Goal: Task Accomplishment & Management: Complete application form

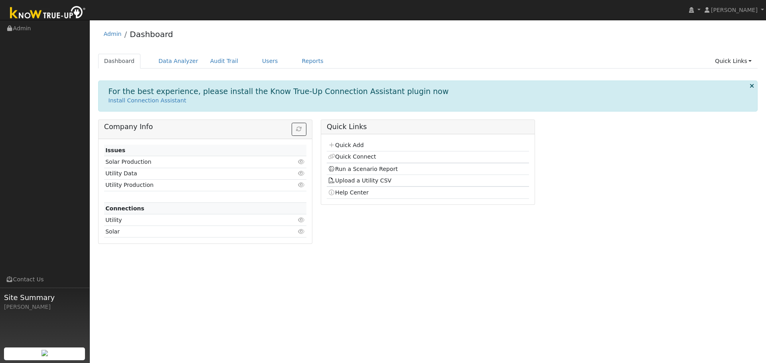
click at [353, 141] on td "Quick Add" at bounding box center [428, 146] width 202 height 12
click at [357, 146] on link "Quick Add" at bounding box center [346, 145] width 36 height 6
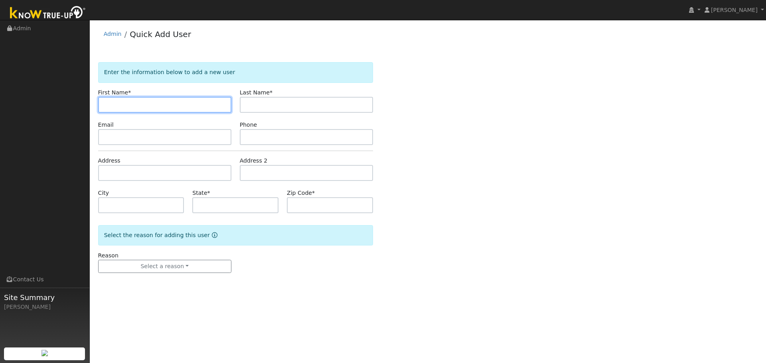
drag, startPoint x: 144, startPoint y: 107, endPoint x: 140, endPoint y: 105, distance: 5.2
click at [142, 105] on input "text" at bounding box center [164, 105] width 133 height 16
click at [170, 104] on input "text" at bounding box center [164, 105] width 133 height 16
type input "[PERSON_NAME]"
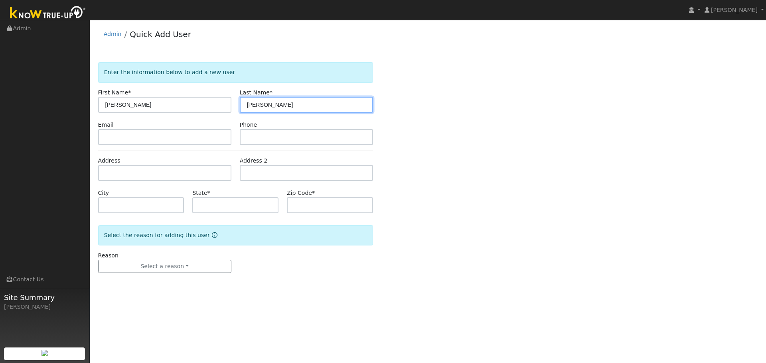
type input "[PERSON_NAME]"
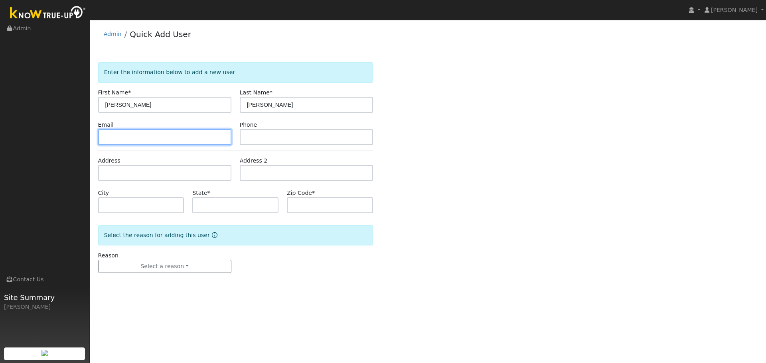
click at [113, 134] on input "text" at bounding box center [164, 137] width 133 height 16
paste input "mknox007@aol.com"
type input "mknox007@aol.com"
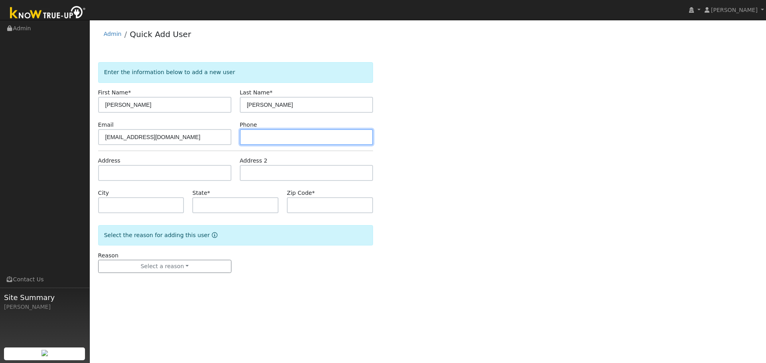
click at [271, 137] on input "text" at bounding box center [306, 137] width 133 height 16
type input "5593586258"
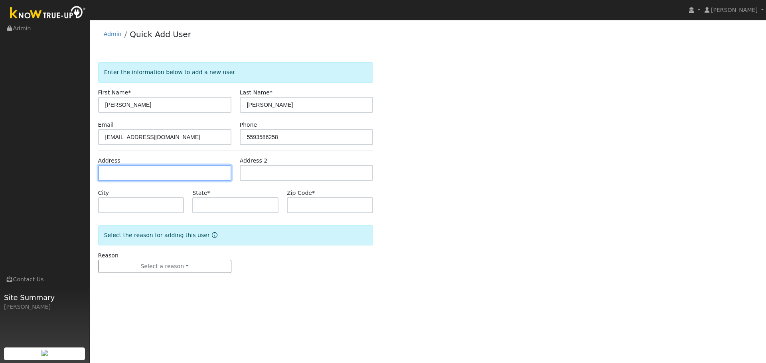
click at [192, 172] on input "text" at bounding box center [164, 173] width 133 height 16
click at [179, 179] on input "text" at bounding box center [164, 173] width 133 height 16
type input "3629 West Cherry Avenue"
type input "Visalia"
type input "CA"
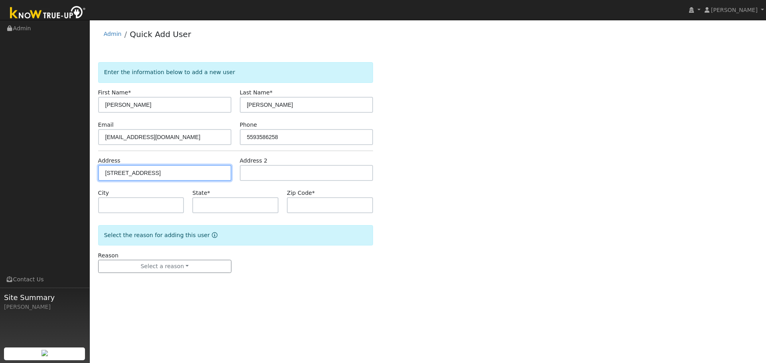
type input "93277"
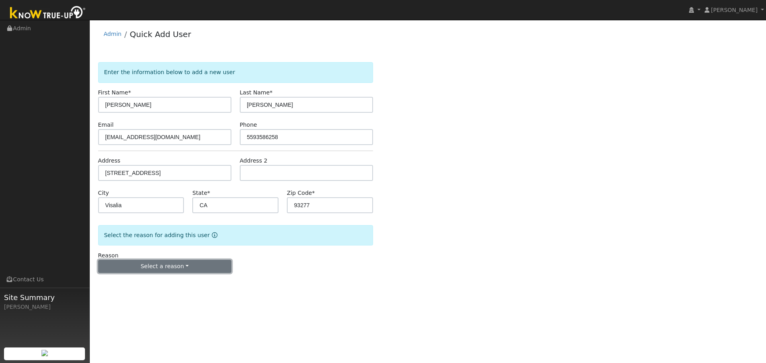
click at [221, 271] on button "Select a reason" at bounding box center [164, 267] width 133 height 14
click at [132, 284] on link "New lead" at bounding box center [143, 283] width 88 height 11
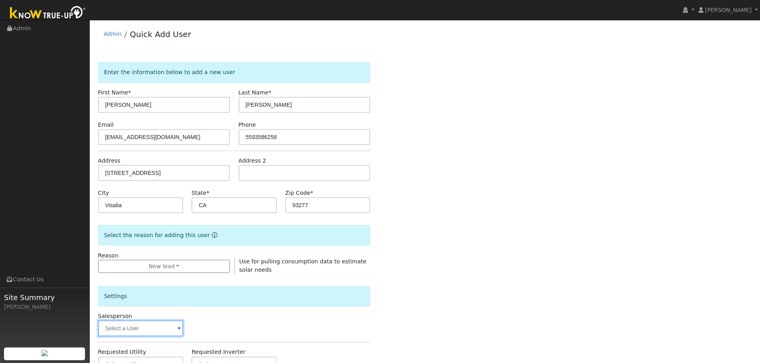
click at [160, 323] on input "text" at bounding box center [140, 329] width 85 height 16
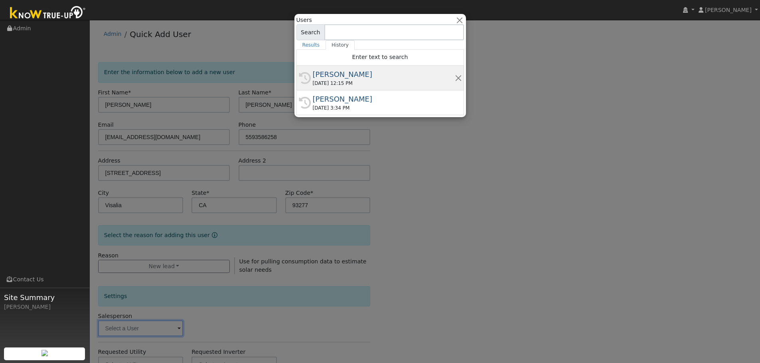
click at [349, 73] on div "[PERSON_NAME]" at bounding box center [384, 74] width 142 height 11
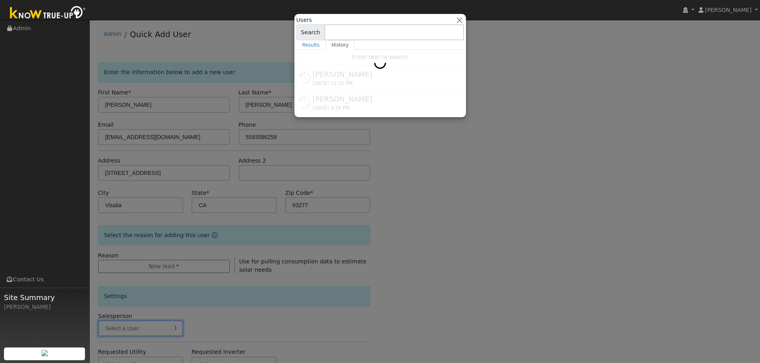
type input "[PERSON_NAME]"
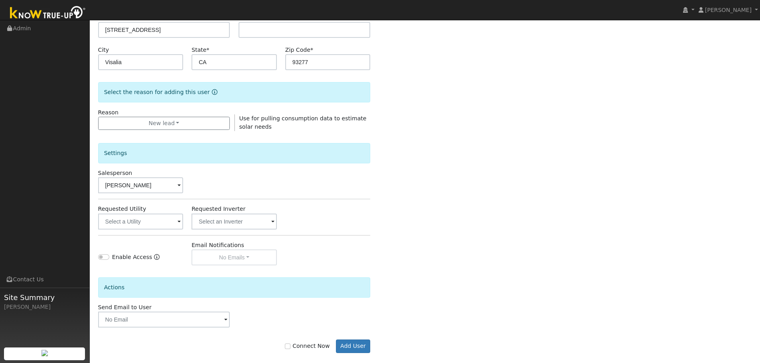
scroll to position [153, 0]
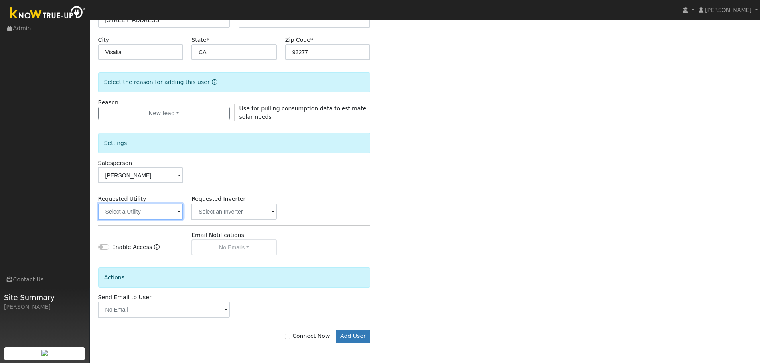
click at [136, 214] on input "text" at bounding box center [140, 212] width 85 height 16
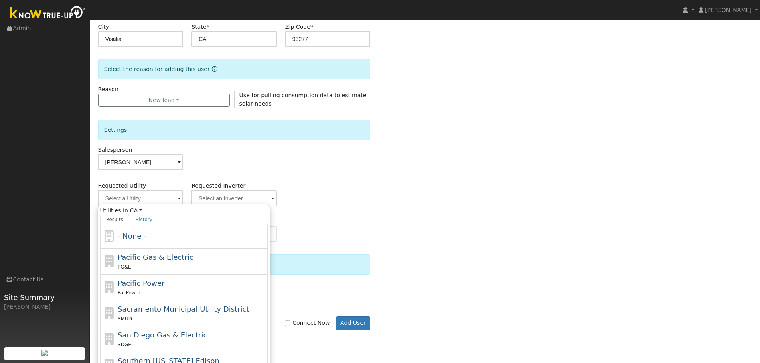
click at [398, 219] on div "Enter the information below to add a new user First Name * Mike Last Name * Kno…" at bounding box center [425, 121] width 654 height 450
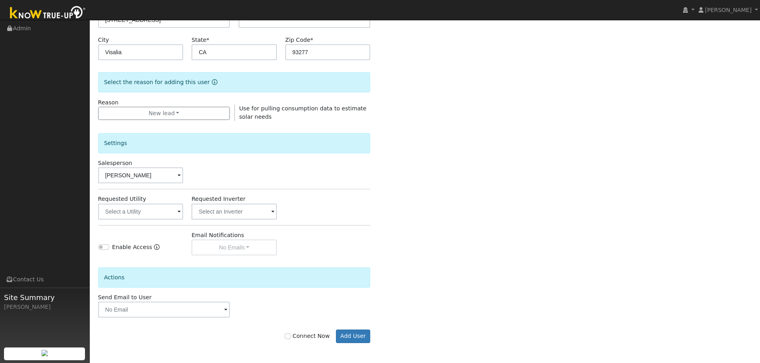
click at [179, 214] on span at bounding box center [179, 212] width 3 height 9
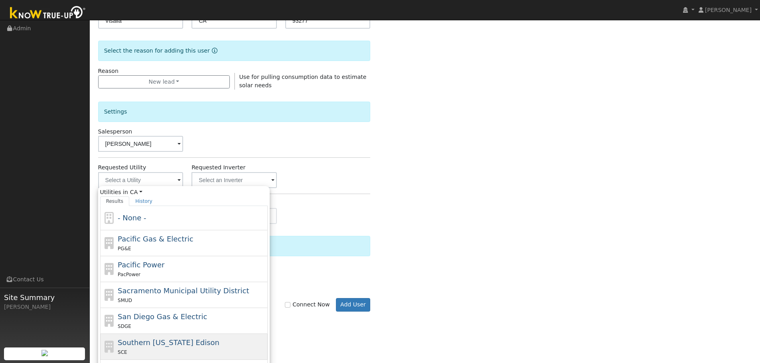
click at [215, 330] on div "SDGE" at bounding box center [192, 326] width 148 height 8
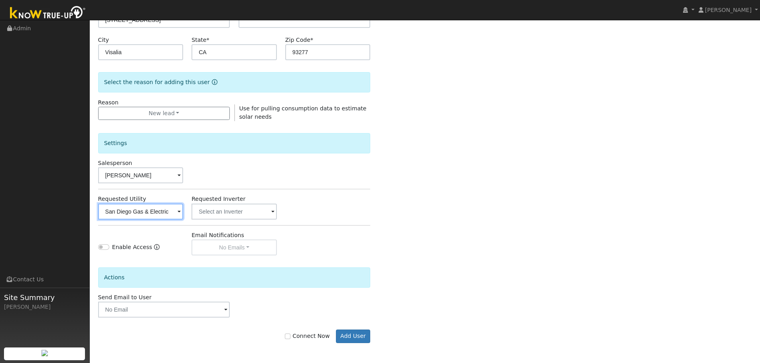
click at [161, 210] on input "San Diego Gas & Electric" at bounding box center [140, 212] width 85 height 16
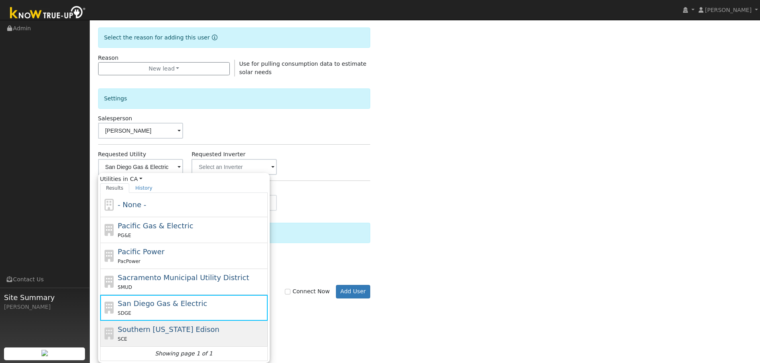
click at [176, 325] on span "Southern [US_STATE] Edison" at bounding box center [169, 329] width 102 height 8
type input "Southern [US_STATE] Edison"
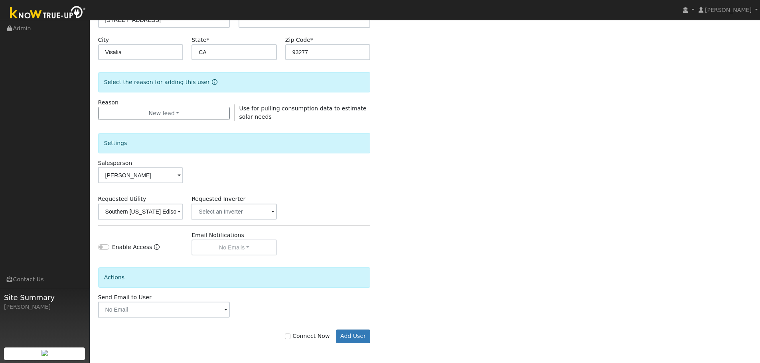
click at [358, 251] on div "Enable Access Email Notifications No Emails No Emails Weekly Emails Monthly Ema…" at bounding box center [234, 243] width 281 height 24
click at [202, 311] on input "text" at bounding box center [164, 310] width 132 height 16
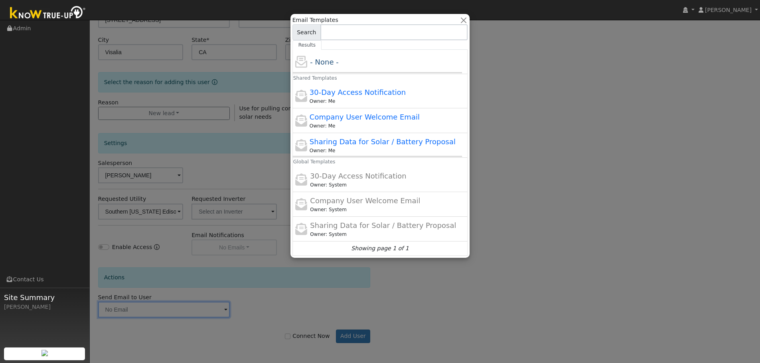
drag, startPoint x: 391, startPoint y: 295, endPoint x: 378, endPoint y: 291, distance: 13.6
click at [392, 294] on div at bounding box center [380, 181] width 760 height 363
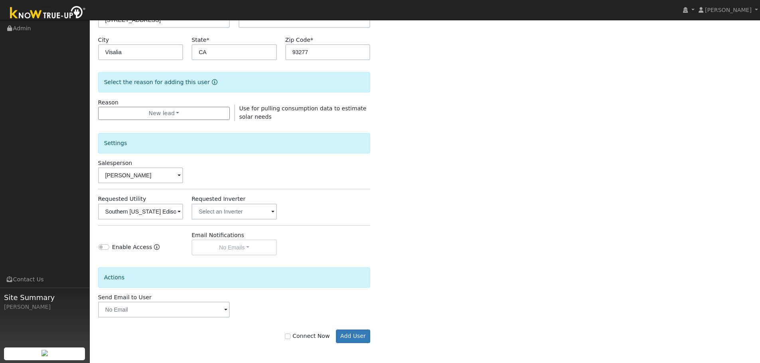
click at [232, 251] on div "Email Notifications No Emails No Emails Weekly Emails Monthly Emails" at bounding box center [234, 243] width 94 height 24
click at [104, 249] on input "Enable Access" at bounding box center [103, 248] width 11 height 6
click at [260, 218] on input "text" at bounding box center [233, 212] width 85 height 16
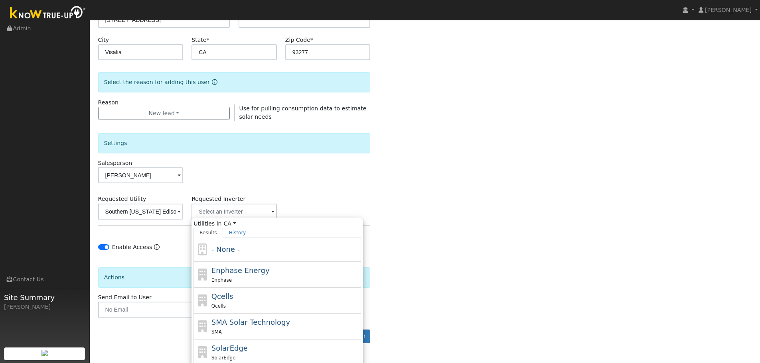
click at [499, 203] on div "Enter the information below to add a new user First Name * Mike Last Name * Kno…" at bounding box center [425, 134] width 654 height 450
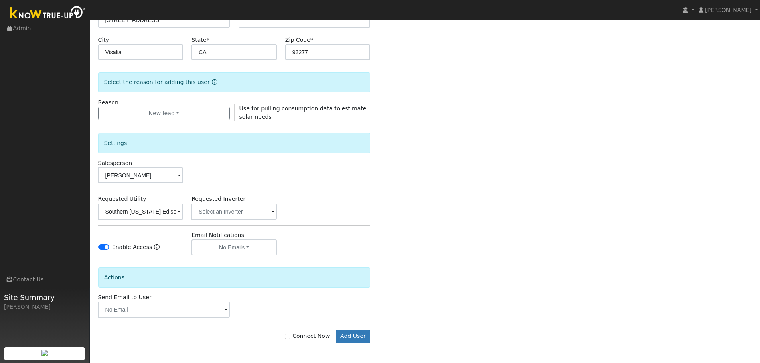
click at [154, 249] on icon "Enable Access" at bounding box center [157, 248] width 6 height 6
click at [103, 248] on input "Enable Access" at bounding box center [103, 248] width 11 height 6
checkbox input "false"
click at [256, 254] on div "Email Notifications No Emails No Emails Weekly Emails Monthly Emails" at bounding box center [234, 243] width 94 height 24
click at [290, 338] on input "Connect Now" at bounding box center [288, 337] width 6 height 6
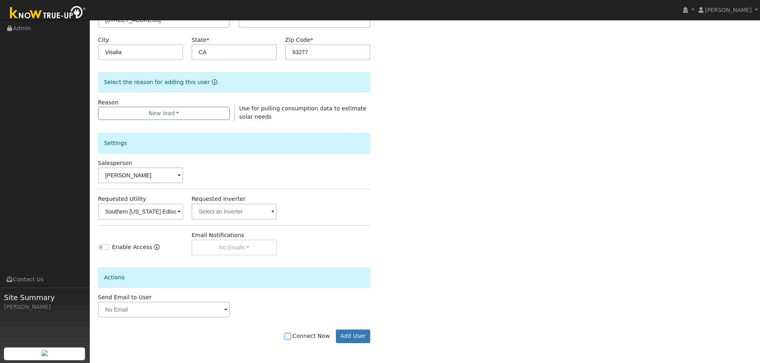
checkbox input "true"
click at [343, 338] on button "Add User" at bounding box center [353, 337] width 35 height 14
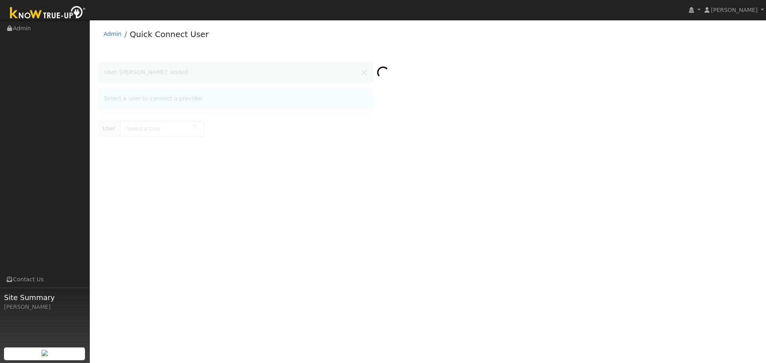
type input "Mike Knox"
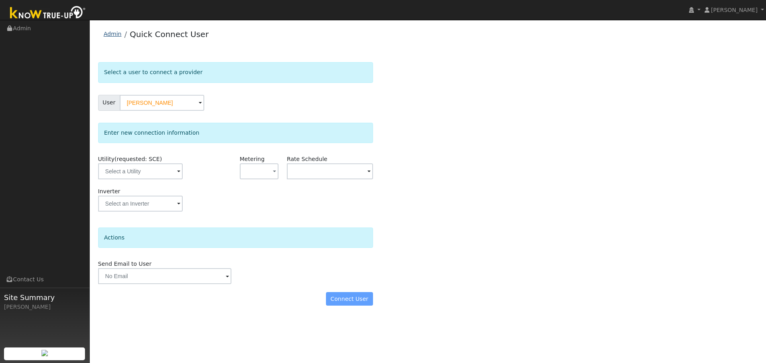
click at [114, 33] on link "Admin" at bounding box center [113, 34] width 18 height 6
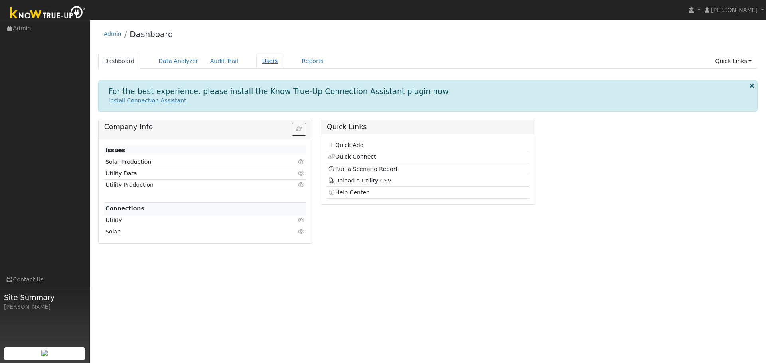
click at [256, 62] on link "Users" at bounding box center [270, 61] width 28 height 15
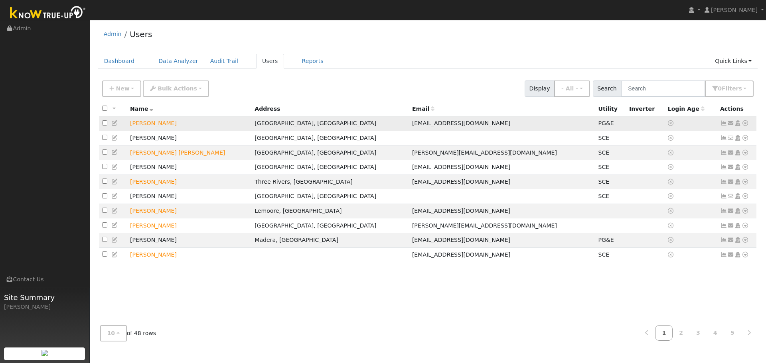
click at [114, 125] on icon at bounding box center [114, 123] width 7 height 6
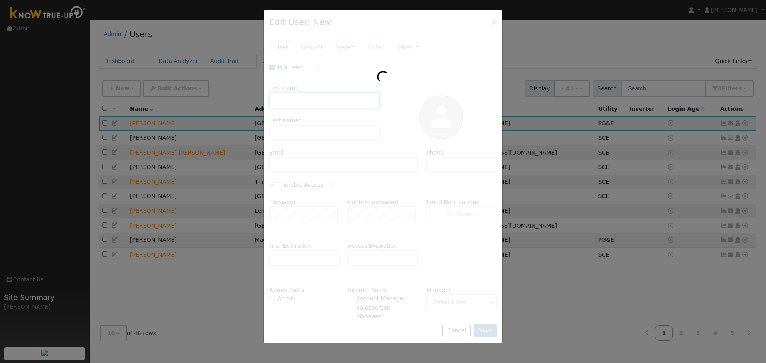
checkbox input "true"
type input "[PERSON_NAME]"
type input "[EMAIL_ADDRESS][DOMAIN_NAME]"
type input "[PHONE_NUMBER]"
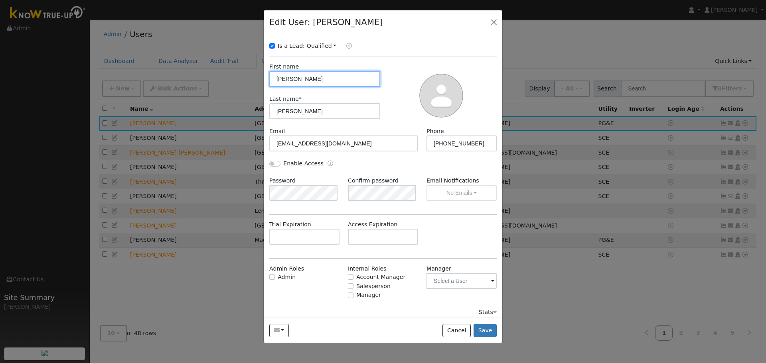
scroll to position [26, 0]
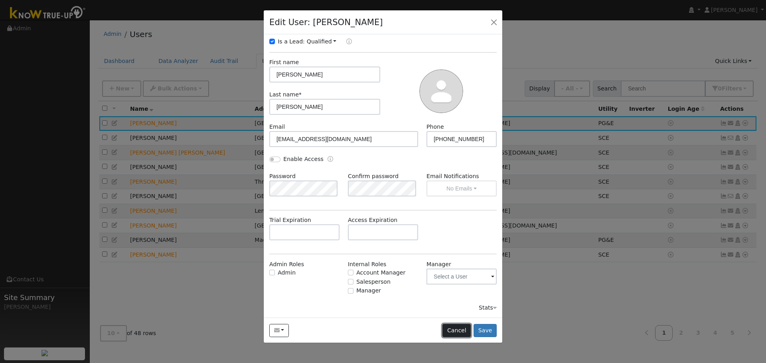
click at [460, 329] on button "Cancel" at bounding box center [456, 331] width 28 height 14
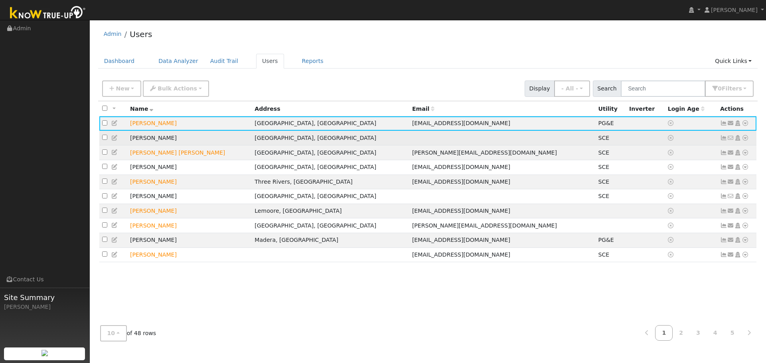
click at [116, 141] on icon at bounding box center [114, 138] width 7 height 6
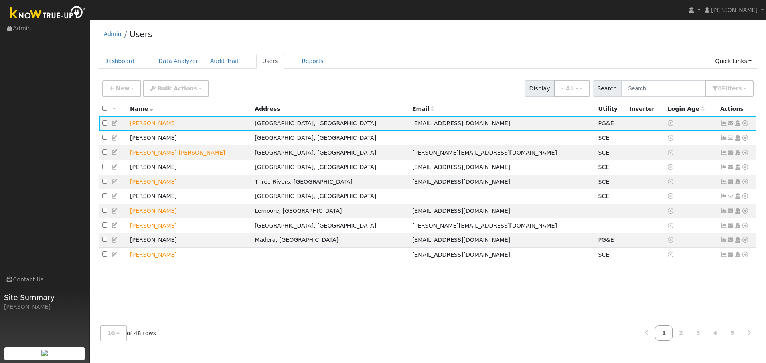
scroll to position [0, 0]
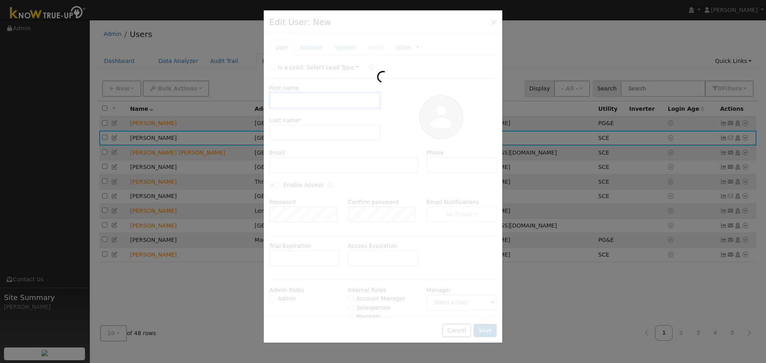
checkbox input "false"
type input "Stuart"
type input "Bakke"
type input "5592804475"
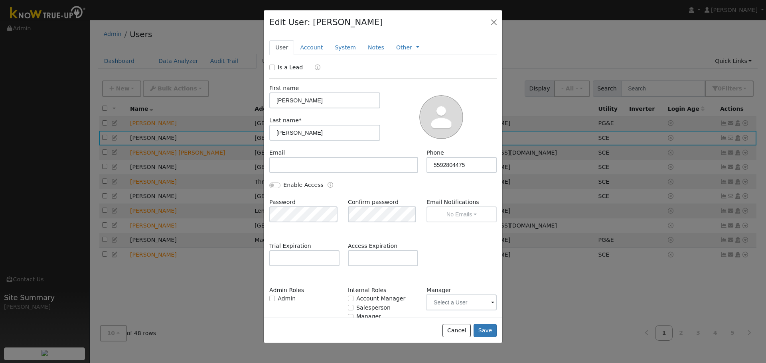
click at [604, 293] on div at bounding box center [383, 181] width 766 height 363
click at [469, 332] on button "Cancel" at bounding box center [456, 331] width 28 height 14
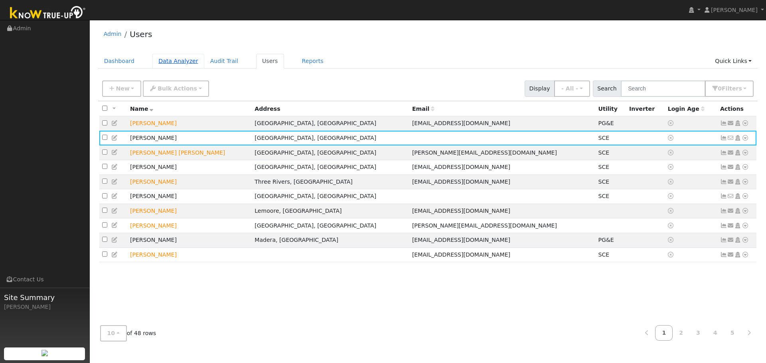
click at [167, 59] on link "Data Analyzer" at bounding box center [178, 61] width 52 height 15
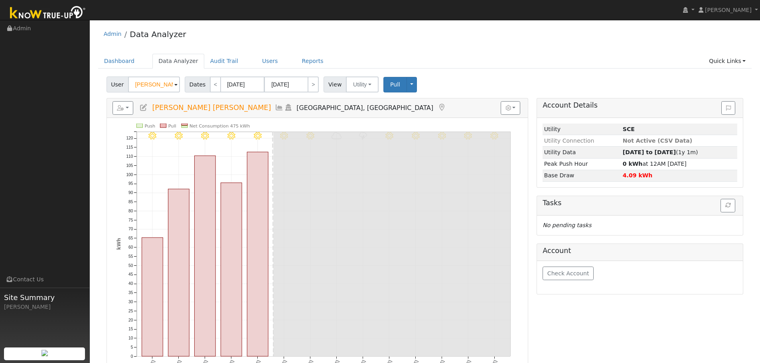
click at [174, 87] on span at bounding box center [175, 85] width 3 height 9
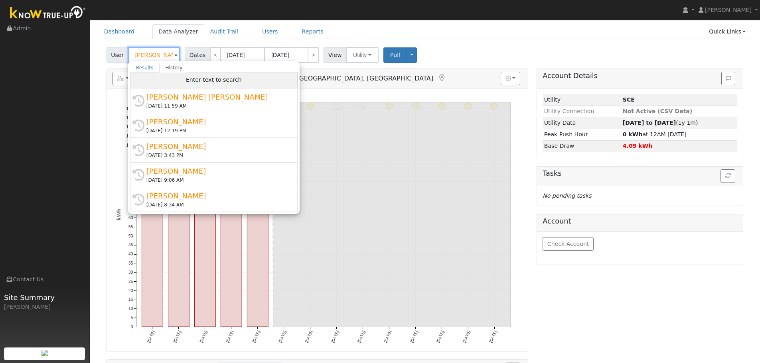
scroll to position [27, 0]
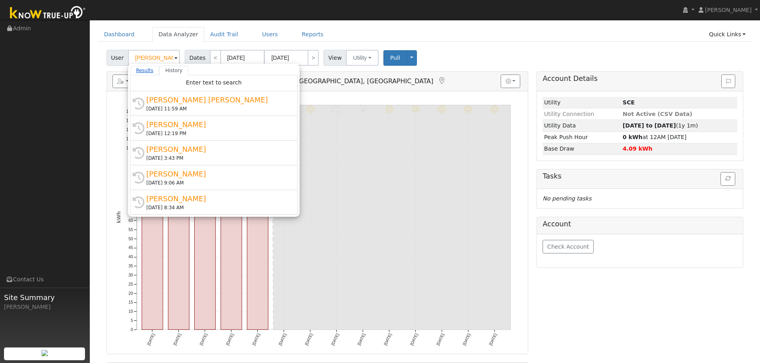
click at [146, 69] on link "Results" at bounding box center [145, 71] width 30 height 10
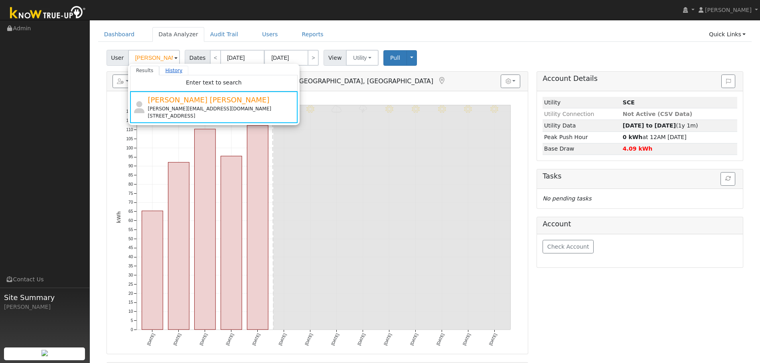
click at [175, 68] on link "History" at bounding box center [173, 71] width 29 height 10
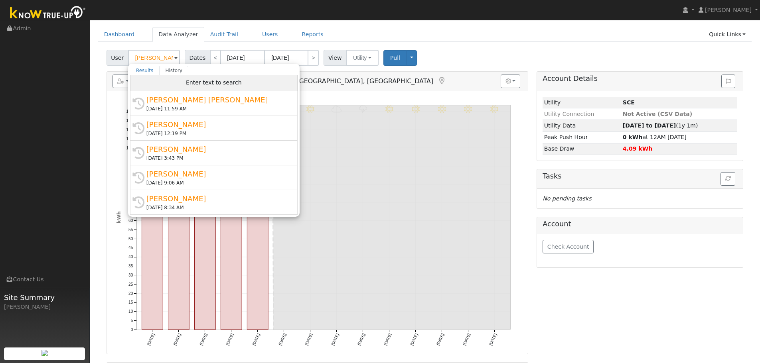
click at [199, 79] on span "Enter text to search" at bounding box center [214, 82] width 56 height 6
click at [208, 83] on span "Enter text to search" at bounding box center [214, 82] width 56 height 6
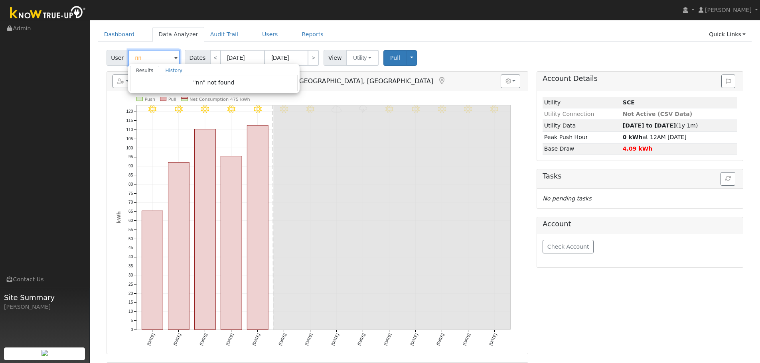
type input "n"
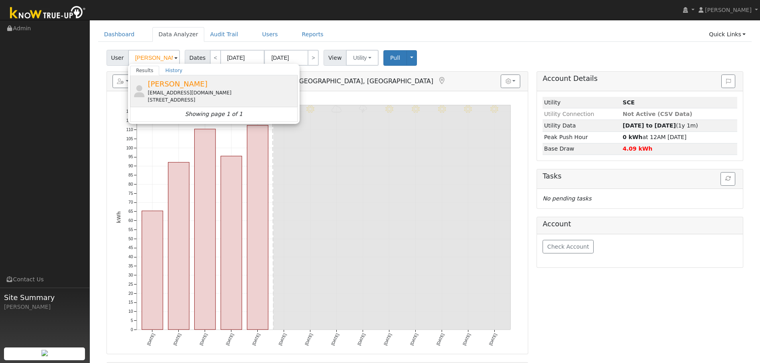
click at [210, 83] on div "[PERSON_NAME] [EMAIL_ADDRESS][DOMAIN_NAME] [STREET_ADDRESS]" at bounding box center [222, 91] width 148 height 25
type input "[PERSON_NAME]"
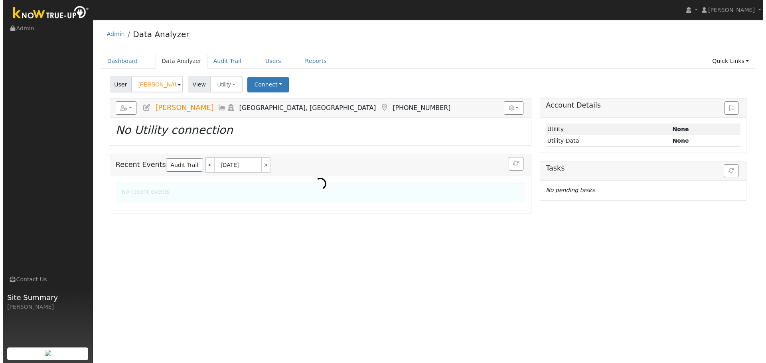
scroll to position [0, 0]
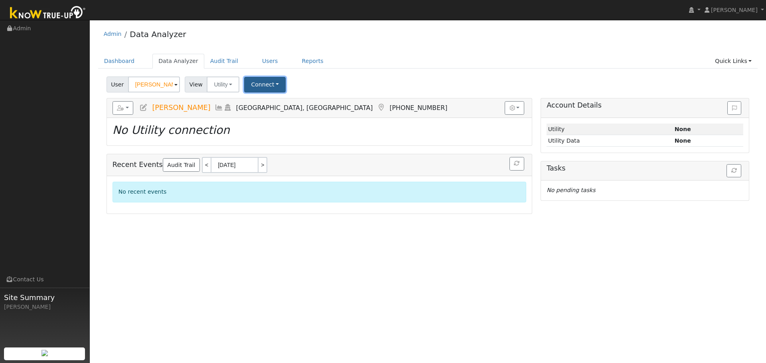
click at [259, 87] on button "Connect" at bounding box center [264, 85] width 41 height 16
click at [276, 119] on link "Quick Connect" at bounding box center [276, 119] width 62 height 11
click at [113, 35] on link "Admin" at bounding box center [113, 34] width 18 height 6
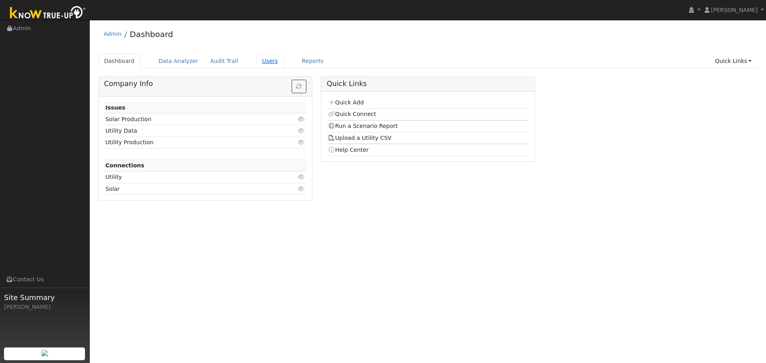
click at [257, 63] on link "Users" at bounding box center [270, 61] width 28 height 15
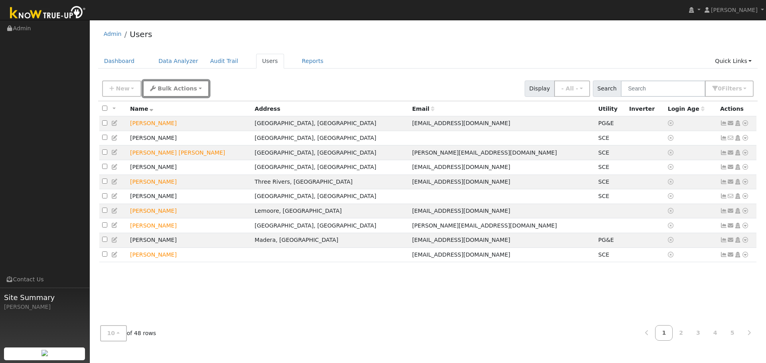
click at [171, 92] on span "Bulk Actions" at bounding box center [177, 88] width 39 height 6
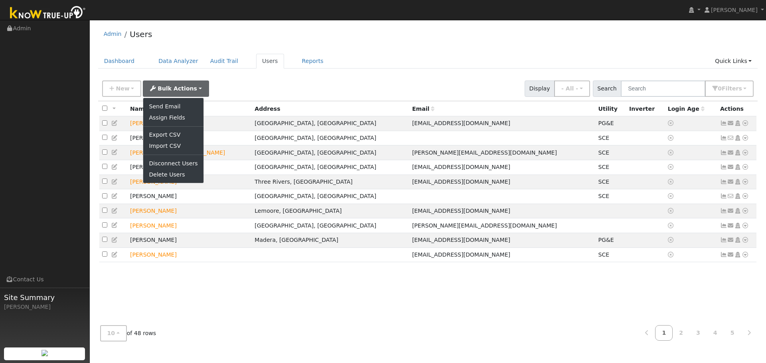
click at [246, 89] on div "New Add User Quick Add Quick Connect Quick Convert Lead Bulk Actions Send Email…" at bounding box center [428, 87] width 655 height 19
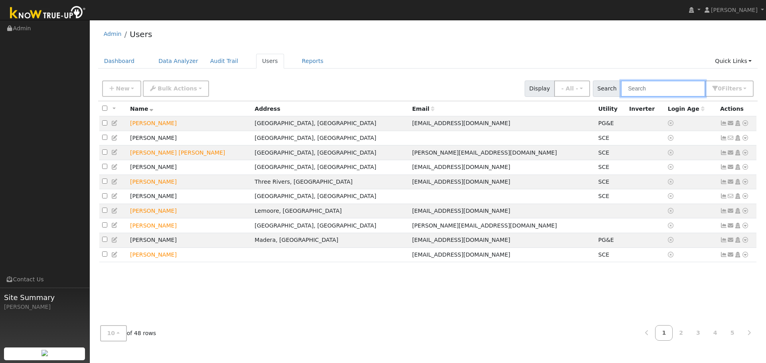
click at [672, 87] on input "text" at bounding box center [663, 89] width 85 height 16
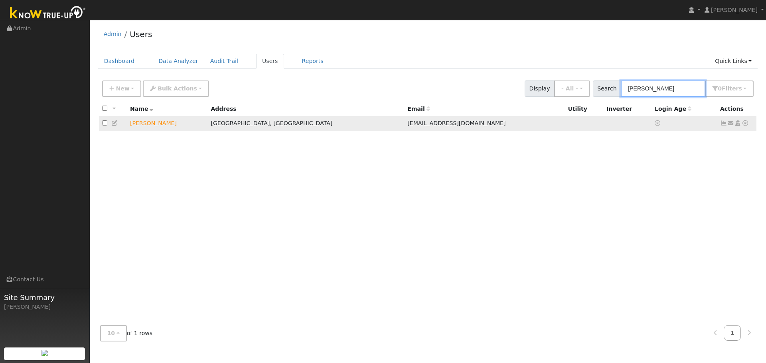
type input "mike"
click at [116, 124] on icon at bounding box center [114, 123] width 7 height 6
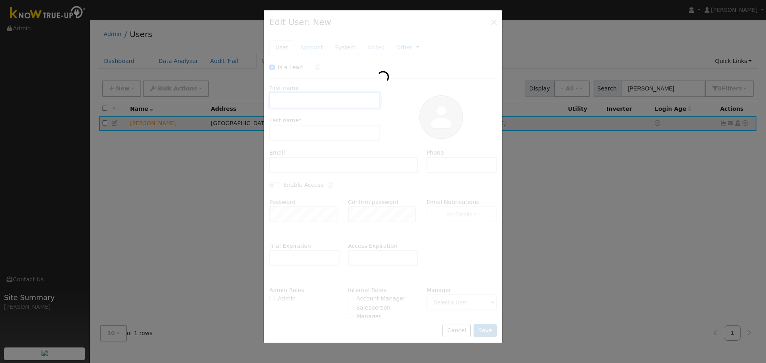
checkbox input "true"
type input "Mike"
type input "Knox"
type input "mknox007@aol.com"
type input "5593586258"
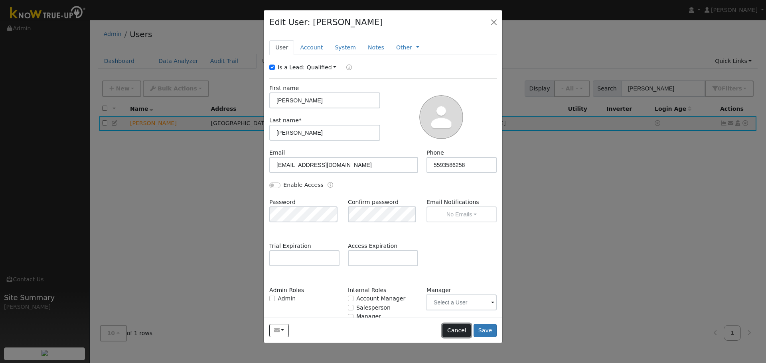
click at [457, 326] on button "Cancel" at bounding box center [456, 331] width 28 height 14
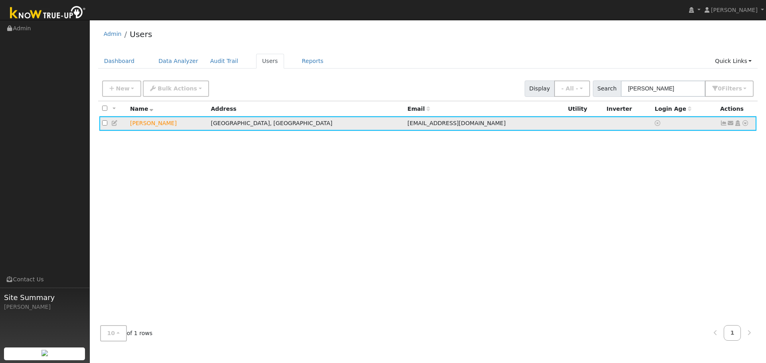
click at [744, 123] on icon at bounding box center [745, 123] width 7 height 6
click at [0, 0] on link "Import From CSV" at bounding box center [0, 0] width 0 height 0
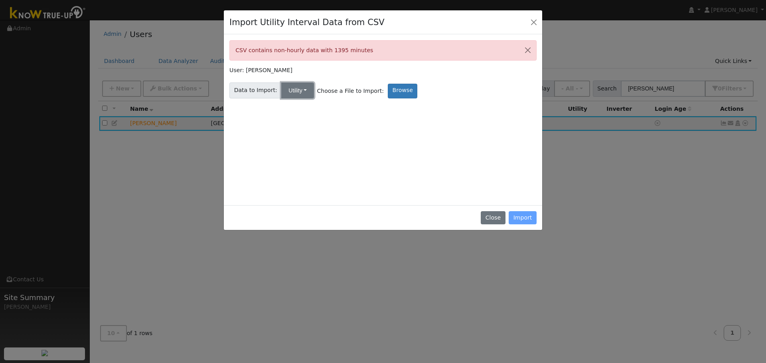
click at [300, 95] on button "Utility" at bounding box center [297, 91] width 33 height 16
click at [316, 122] on link "Solar" at bounding box center [303, 119] width 55 height 11
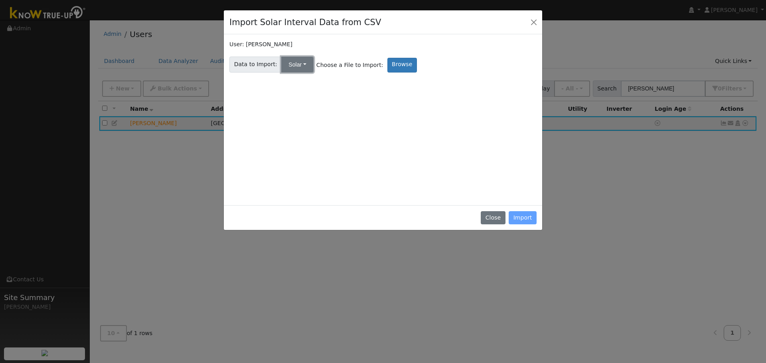
click at [297, 65] on button "Solar" at bounding box center [297, 65] width 32 height 16
click at [296, 83] on link "Utility" at bounding box center [303, 82] width 55 height 11
click at [392, 64] on label "Browse" at bounding box center [403, 65] width 30 height 15
click at [0, 0] on input "Browse" at bounding box center [0, 0] width 0 height 0
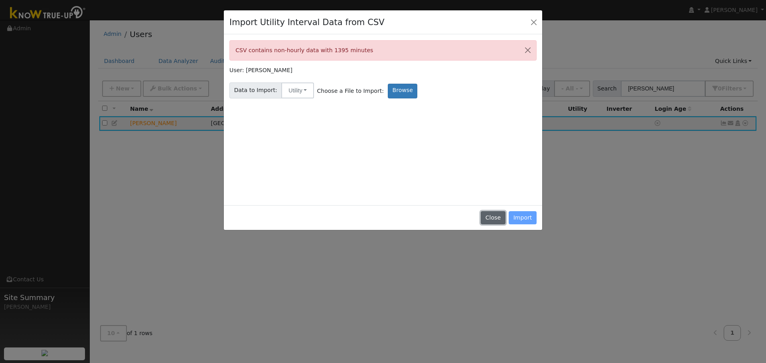
click at [504, 215] on button "Close" at bounding box center [493, 218] width 24 height 14
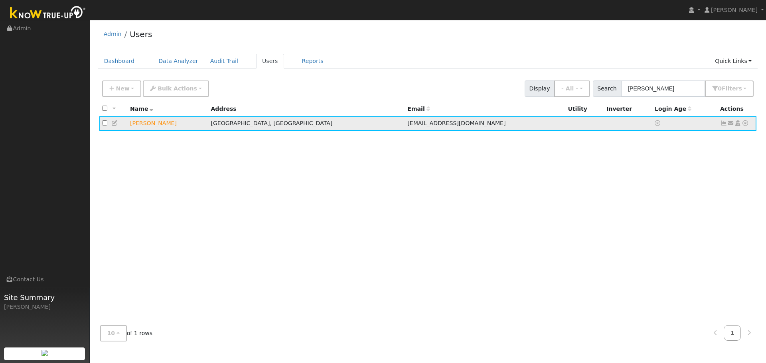
click at [743, 124] on icon at bounding box center [745, 123] width 7 height 6
click at [686, 167] on link "Import From CSV" at bounding box center [660, 166] width 59 height 11
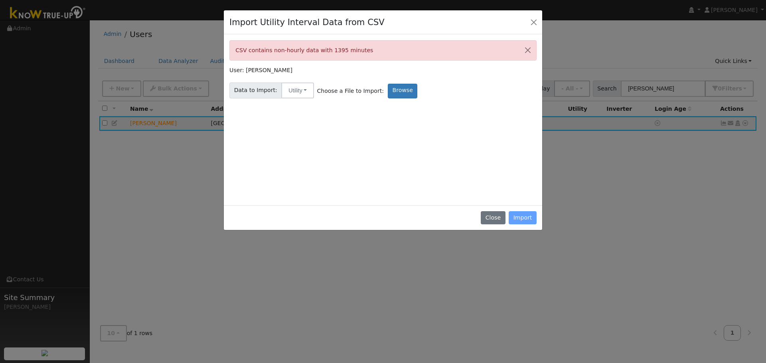
drag, startPoint x: 358, startPoint y: 53, endPoint x: 236, endPoint y: 58, distance: 122.2
click at [236, 58] on div "CSV contains non-hourly data with 1395 minutes" at bounding box center [382, 50] width 307 height 20
copy div "CSV contains non-hourly data with 1395 minutes"
click at [176, 59] on div "Import Utility Interval Data from CSV CSV contains non-hourly data with 1395 mi…" at bounding box center [383, 181] width 766 height 363
click at [499, 218] on button "Close" at bounding box center [493, 218] width 24 height 14
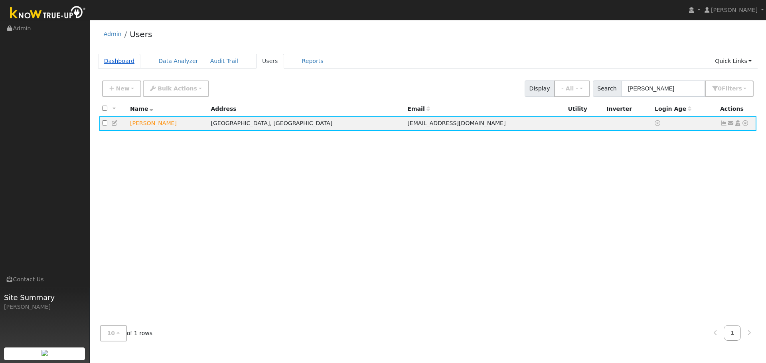
click at [116, 64] on link "Dashboard" at bounding box center [119, 61] width 43 height 15
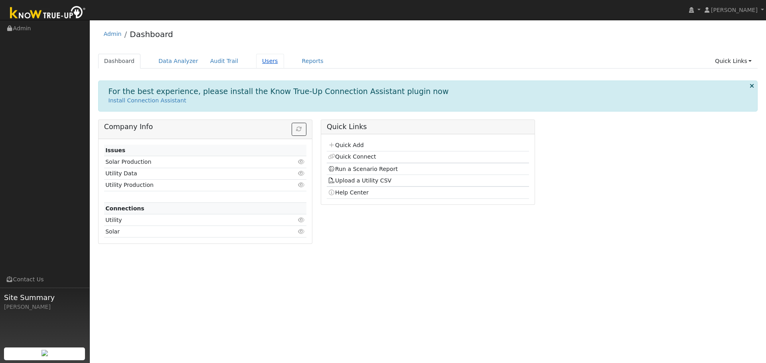
click at [266, 63] on link "Users" at bounding box center [270, 61] width 28 height 15
